Goal: Navigation & Orientation: Find specific page/section

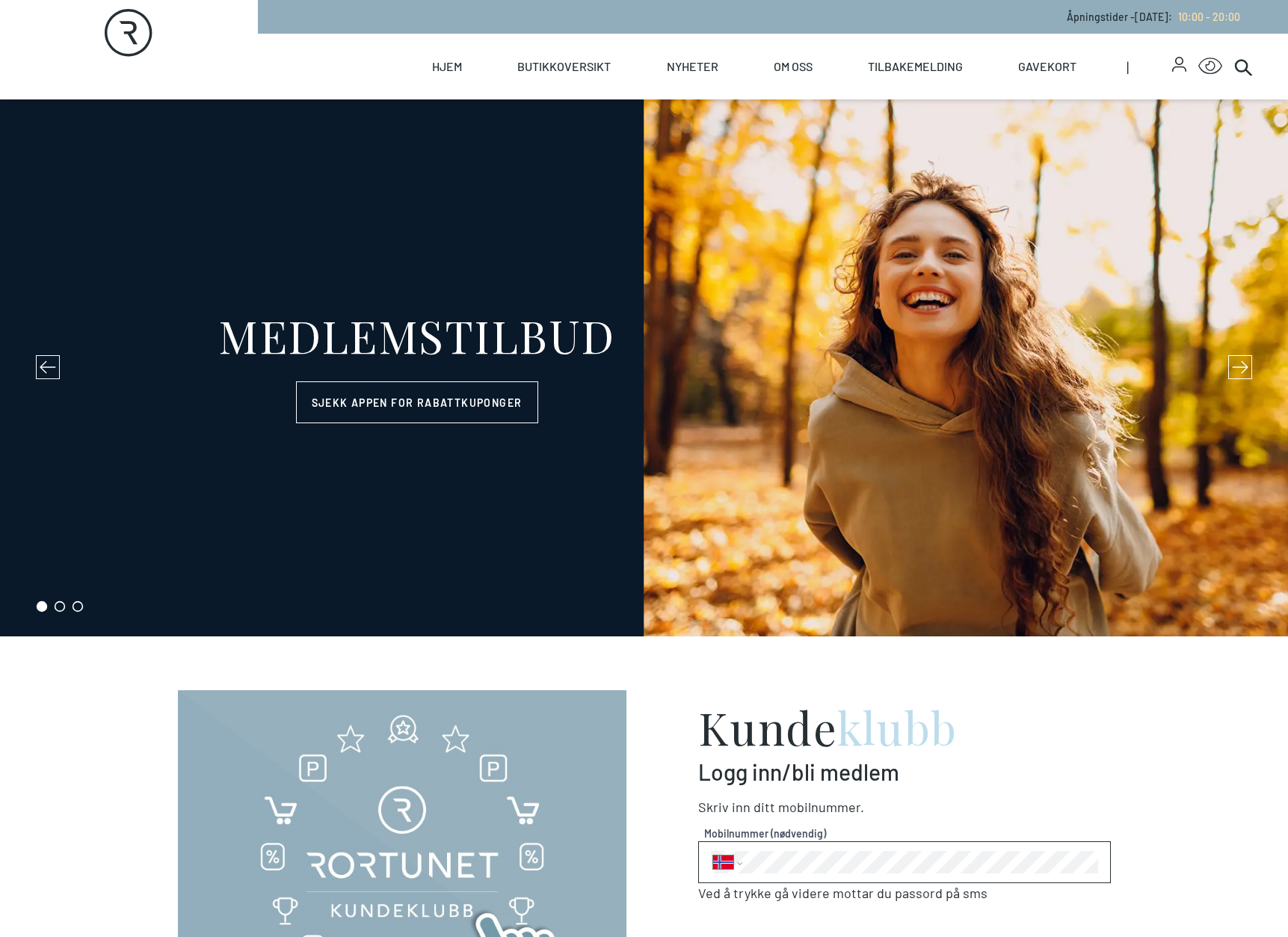
select select "NO"
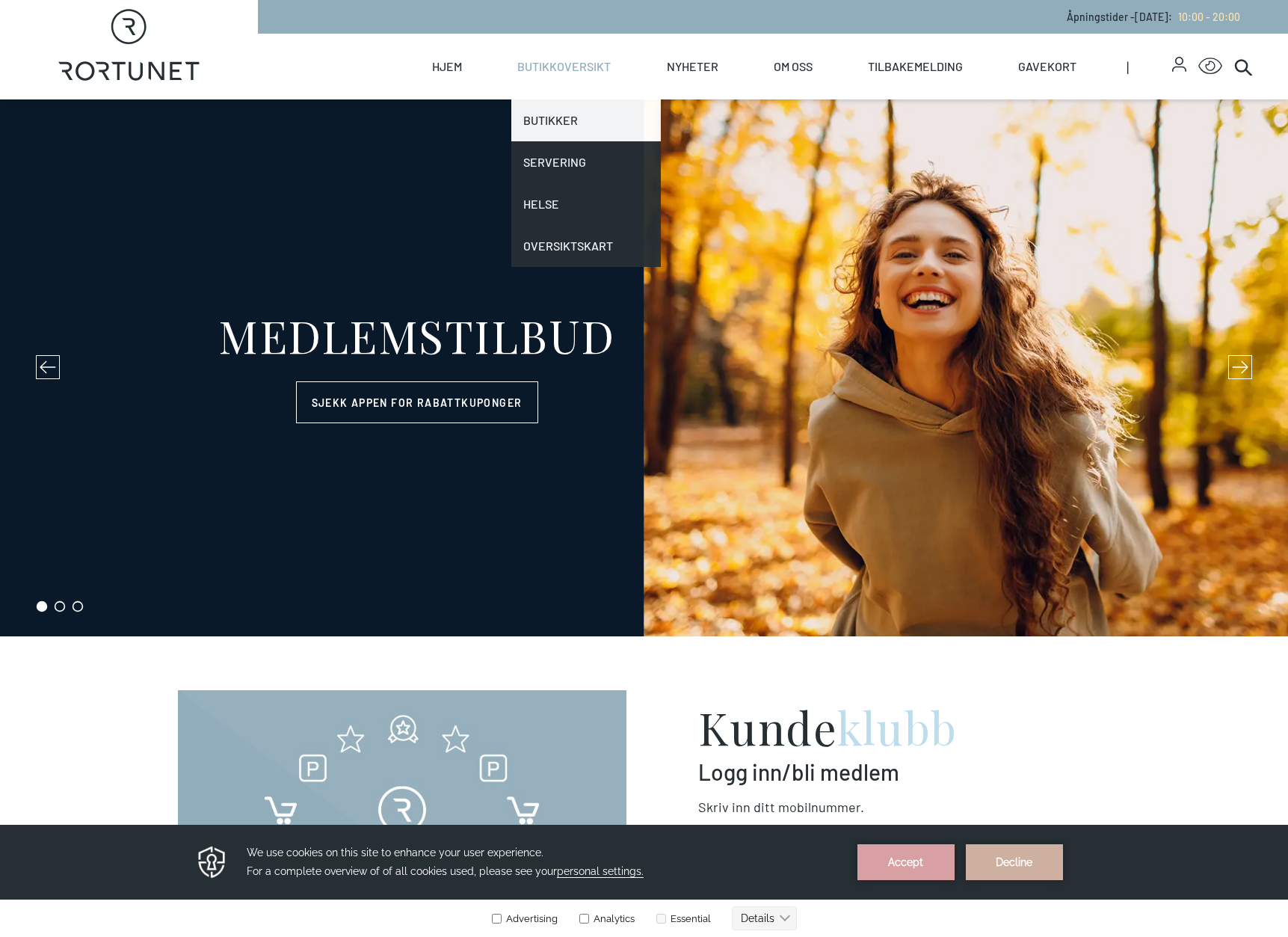
click at [560, 126] on link "Butikker" at bounding box center [586, 120] width 149 height 42
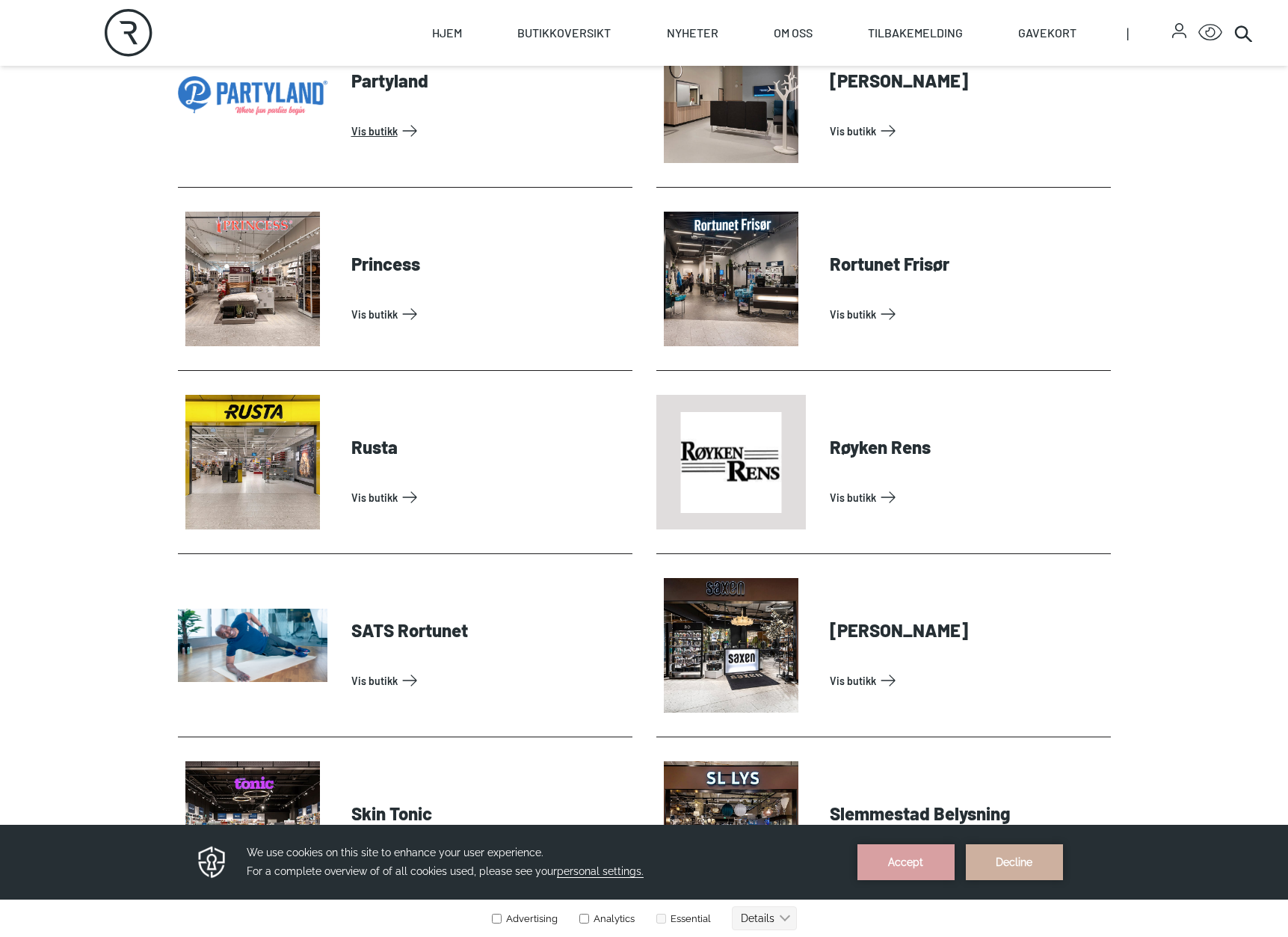
scroll to position [3439, 0]
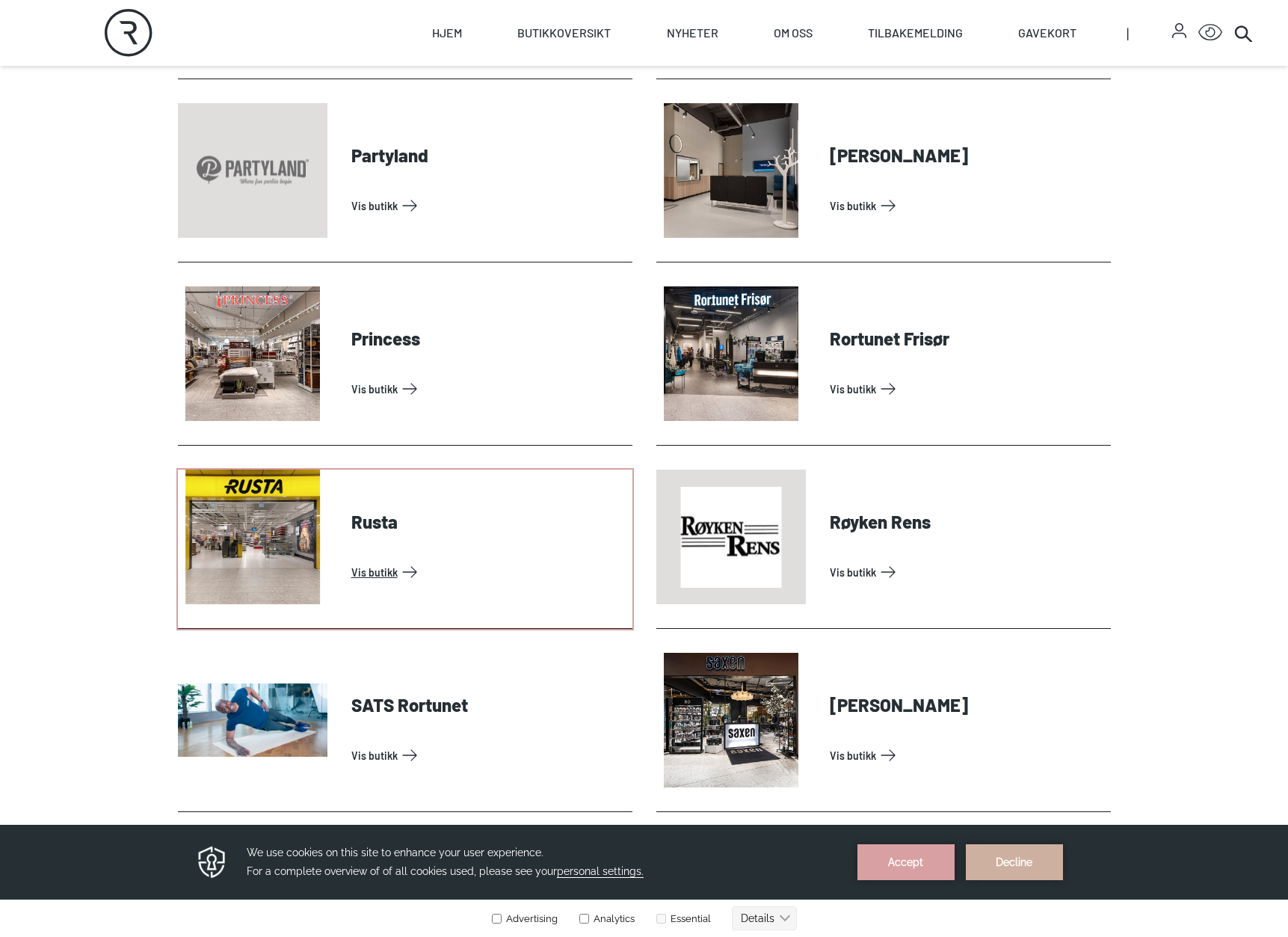
click at [393, 584] on link "Vis butikk" at bounding box center [489, 571] width 275 height 24
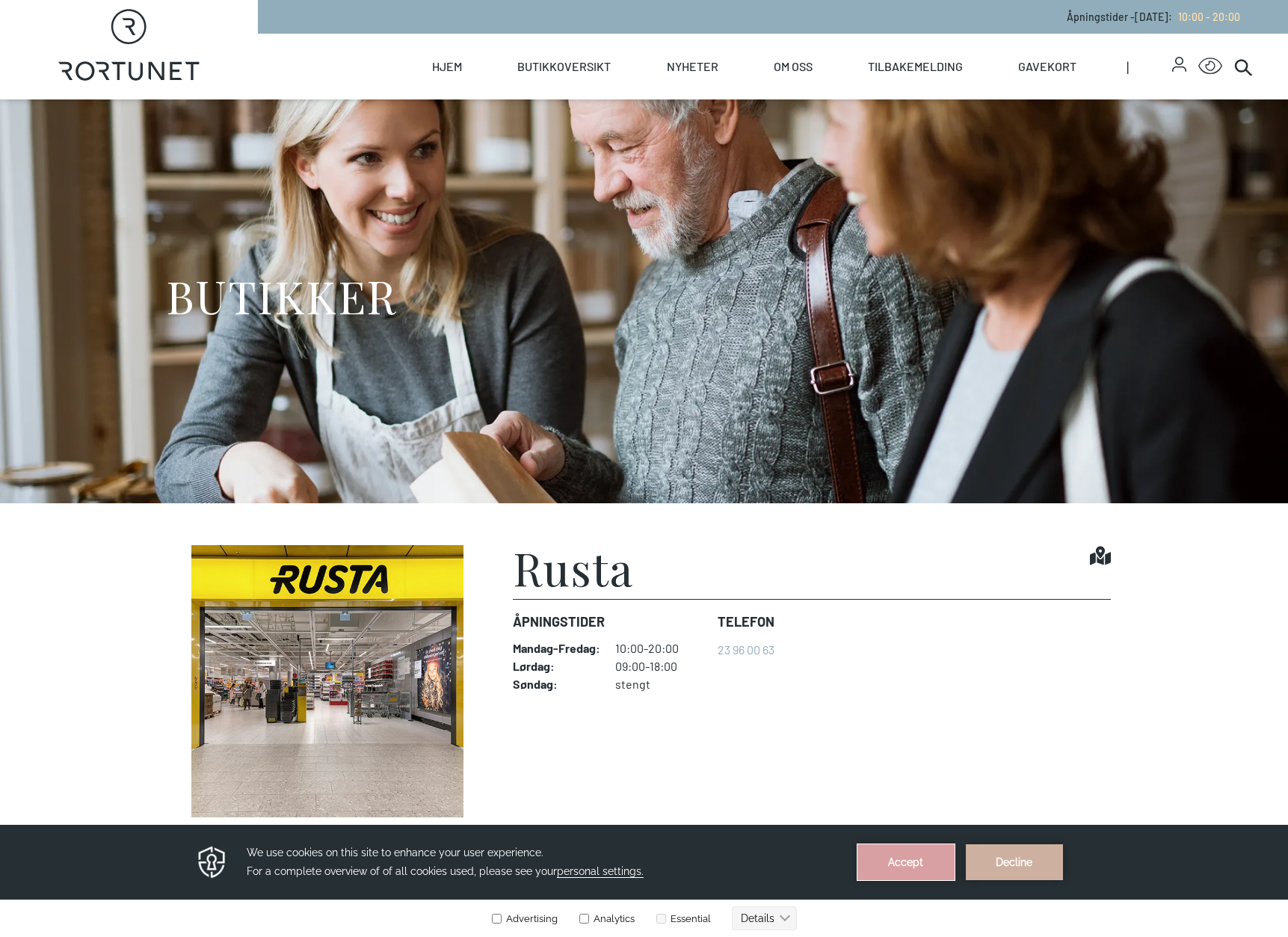
click at [907, 867] on button "Accept" at bounding box center [906, 862] width 97 height 36
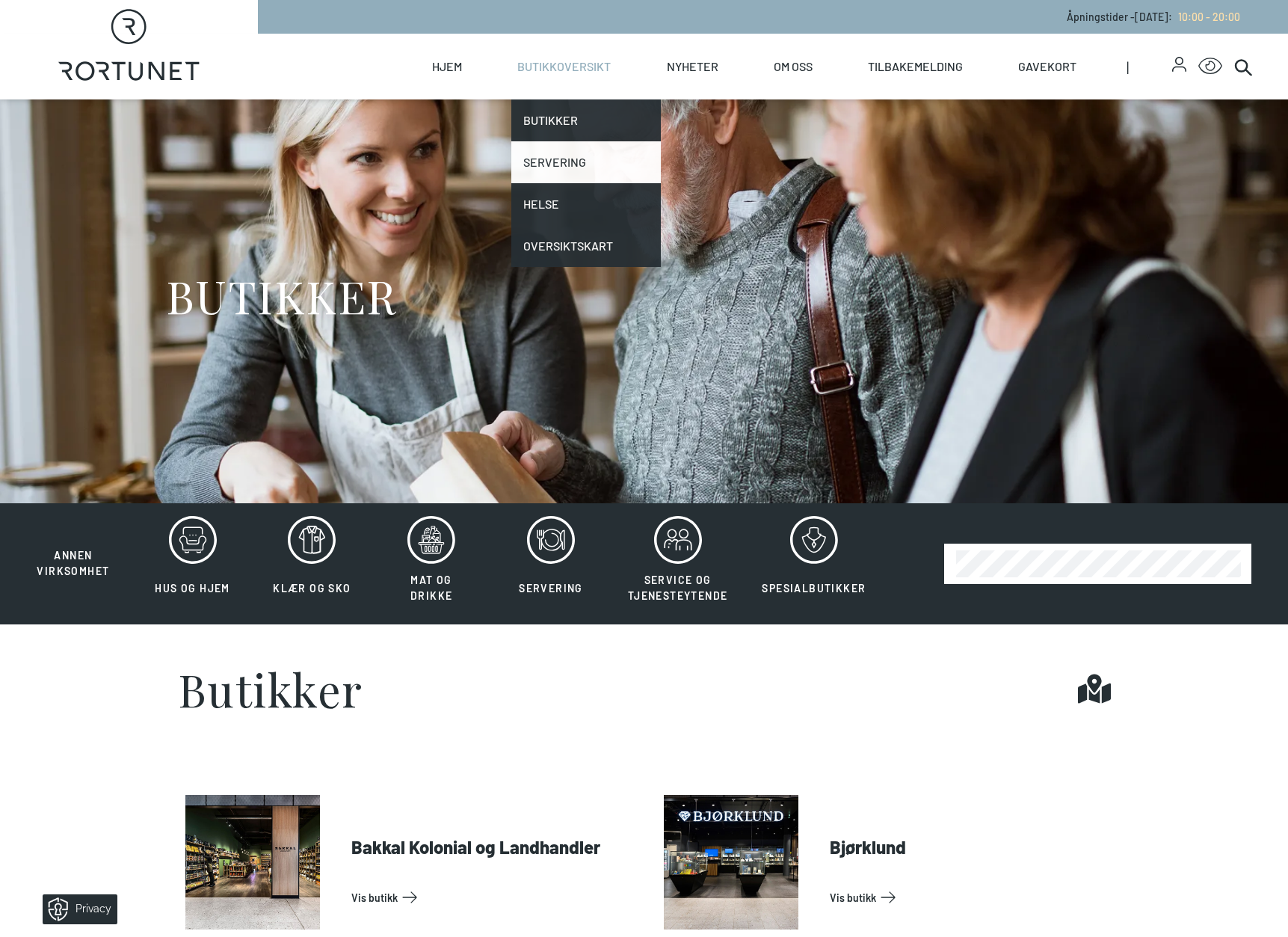
click at [542, 163] on link "Servering" at bounding box center [586, 162] width 149 height 42
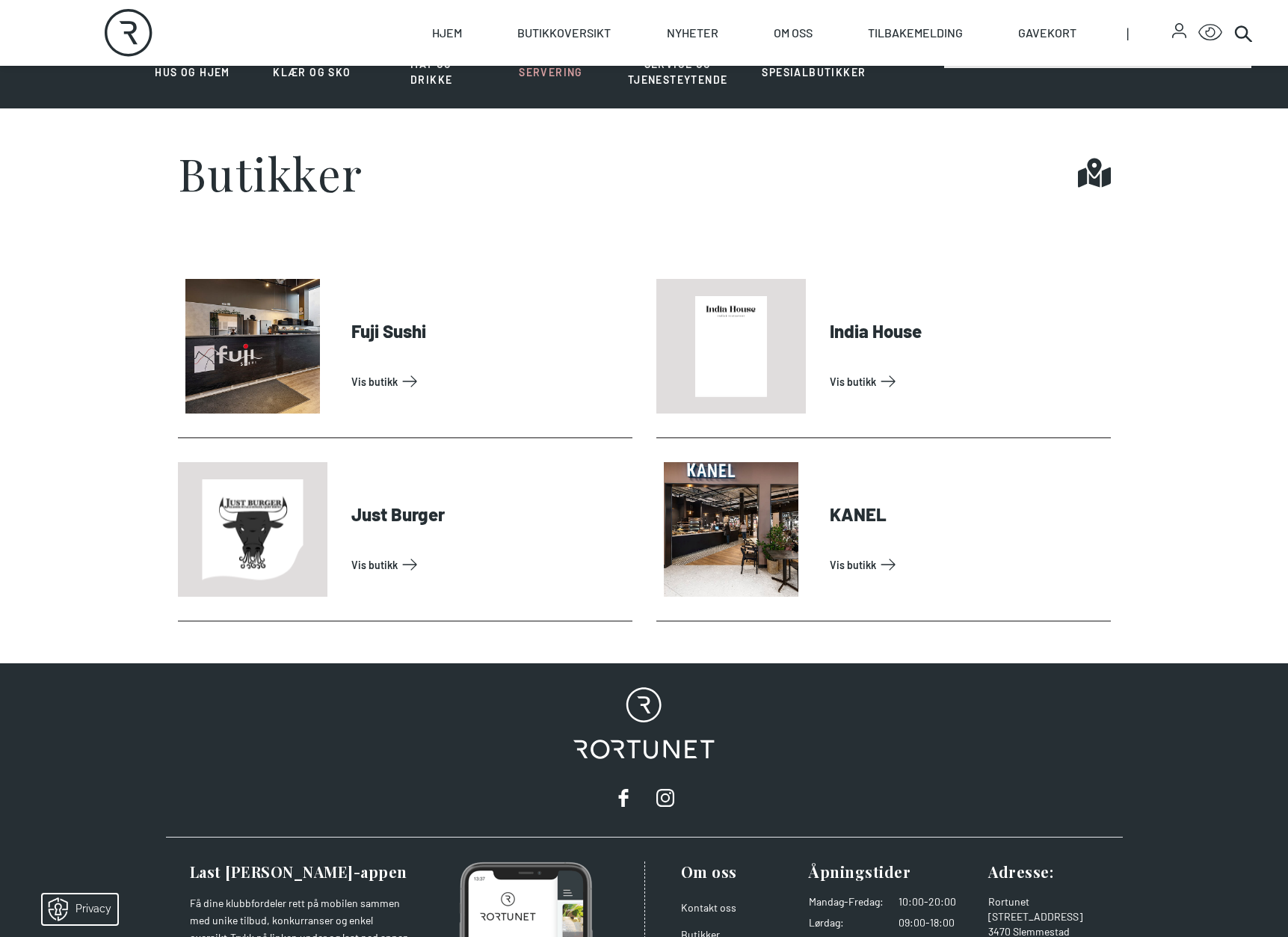
scroll to position [524, 0]
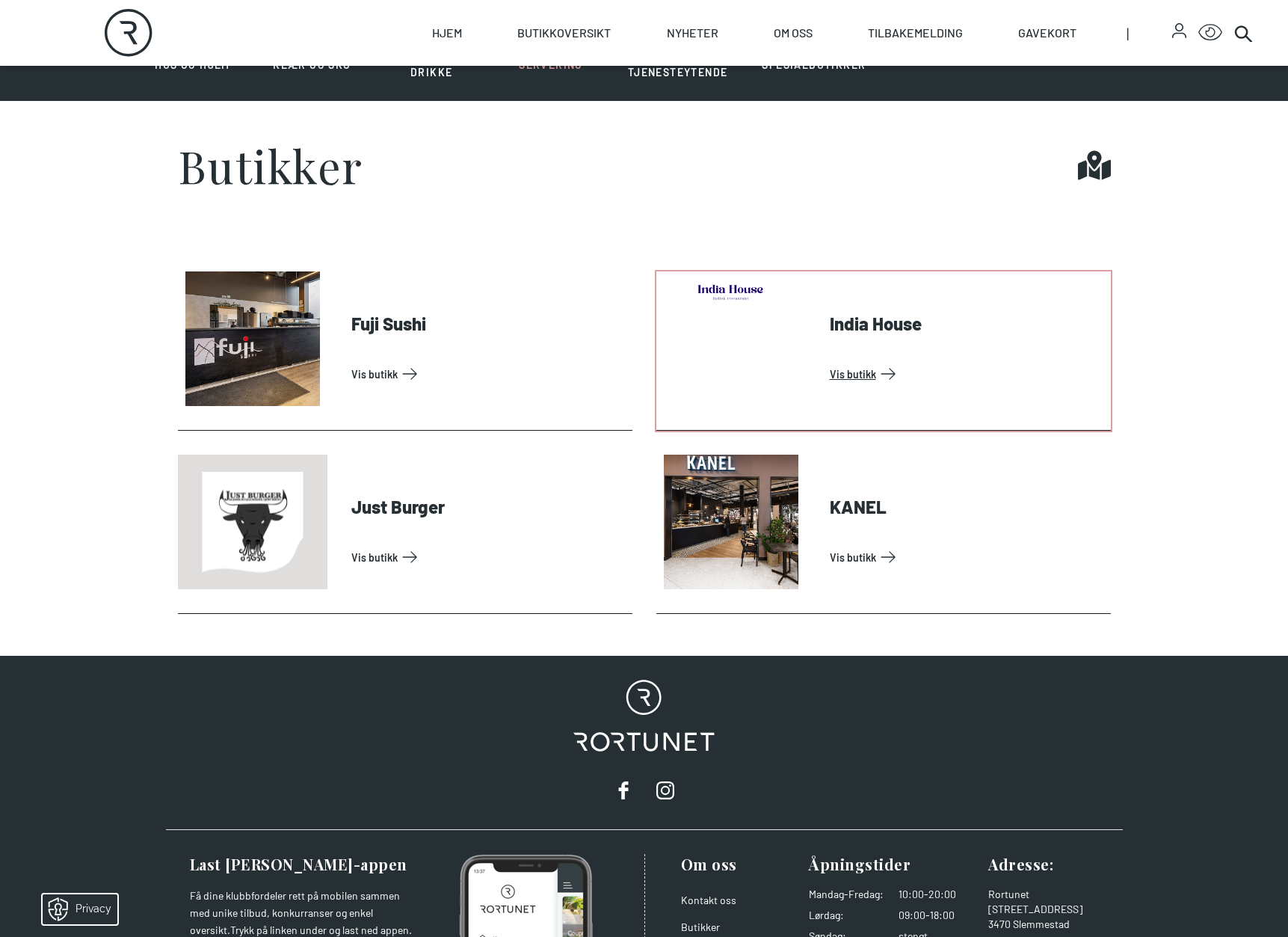
click at [862, 382] on link "Vis butikk" at bounding box center [967, 373] width 275 height 24
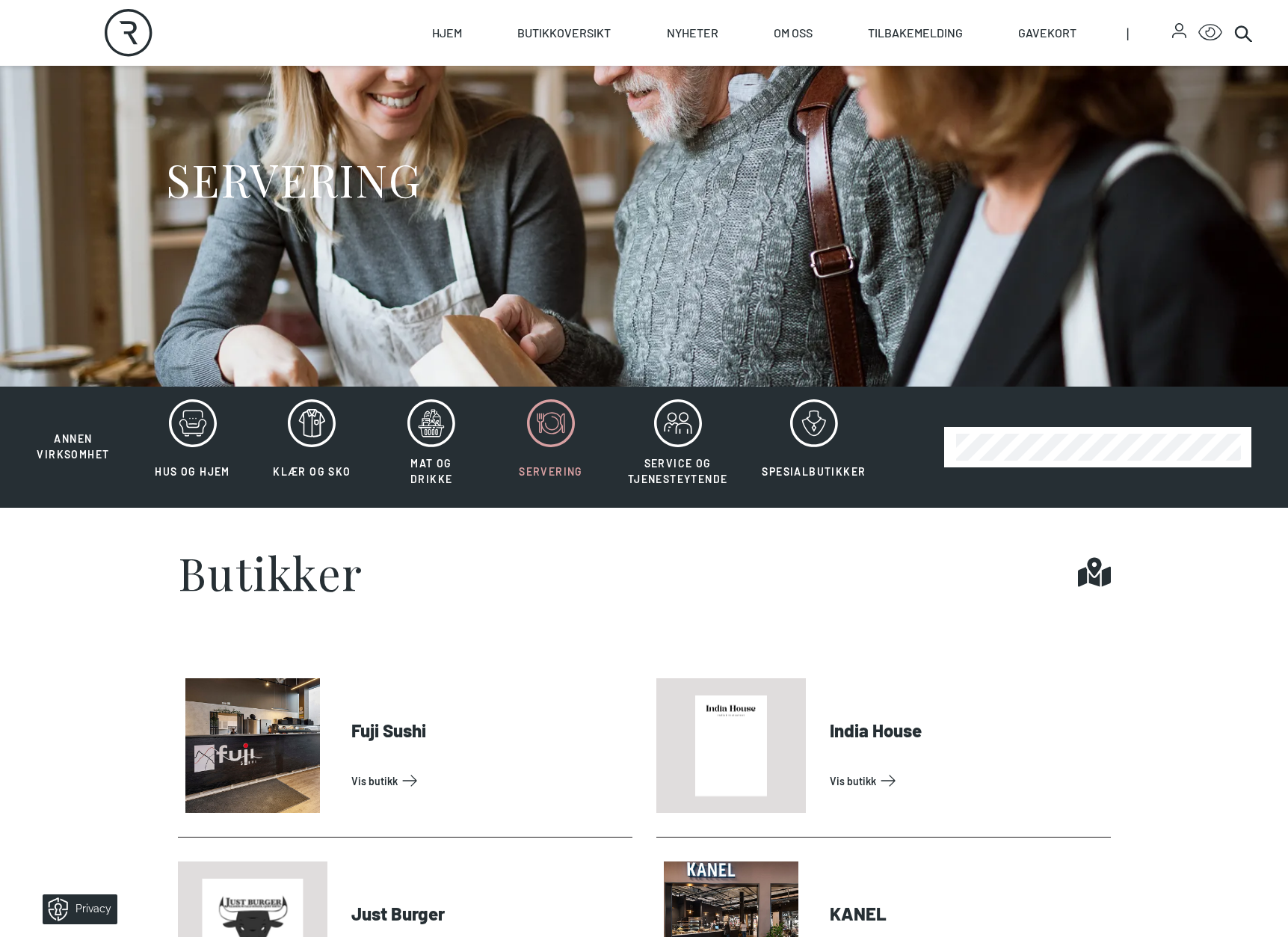
scroll to position [524, 0]
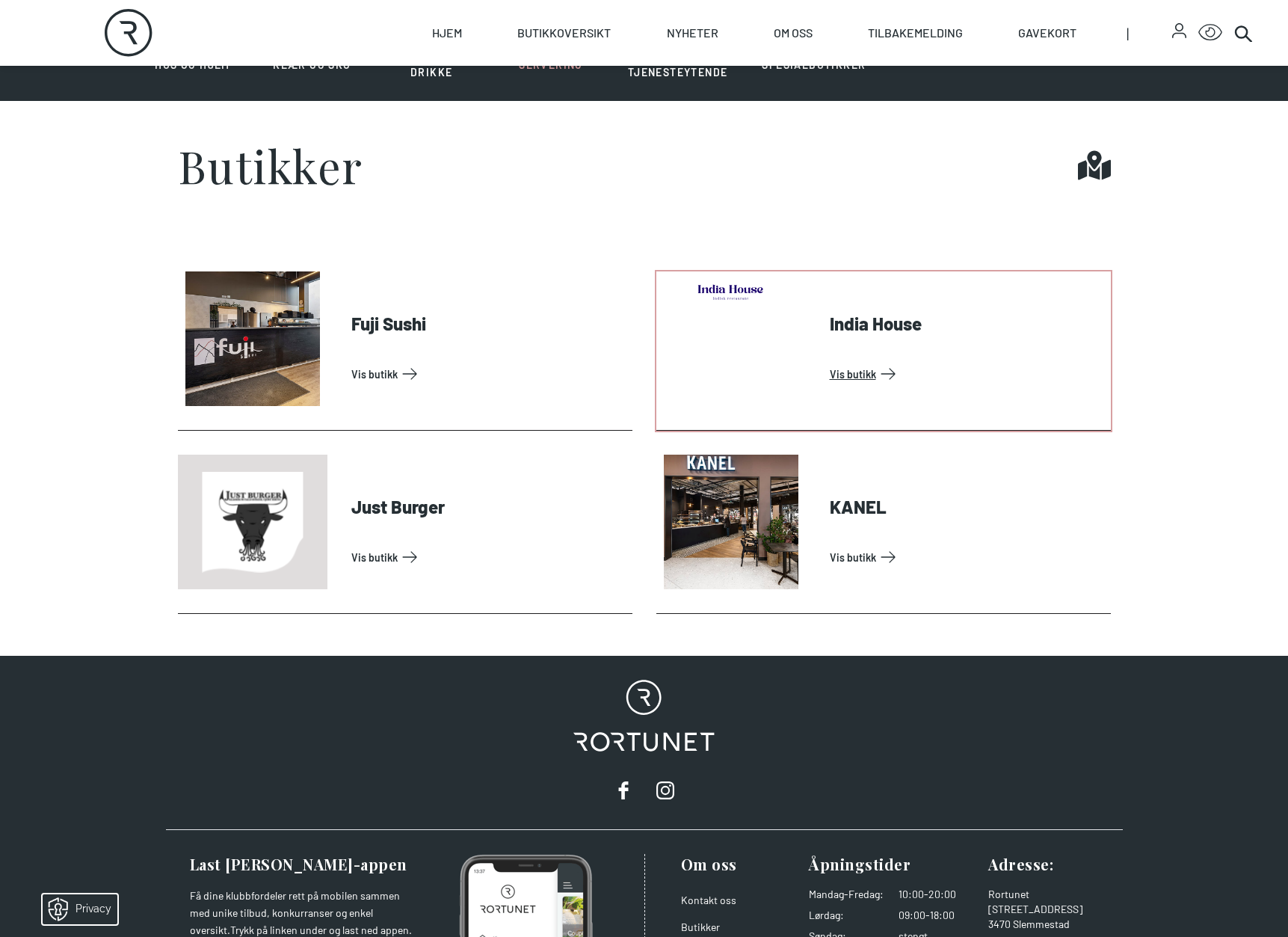
click at [875, 386] on link "Vis butikk" at bounding box center [967, 373] width 275 height 24
